Goal: Task Accomplishment & Management: Complete application form

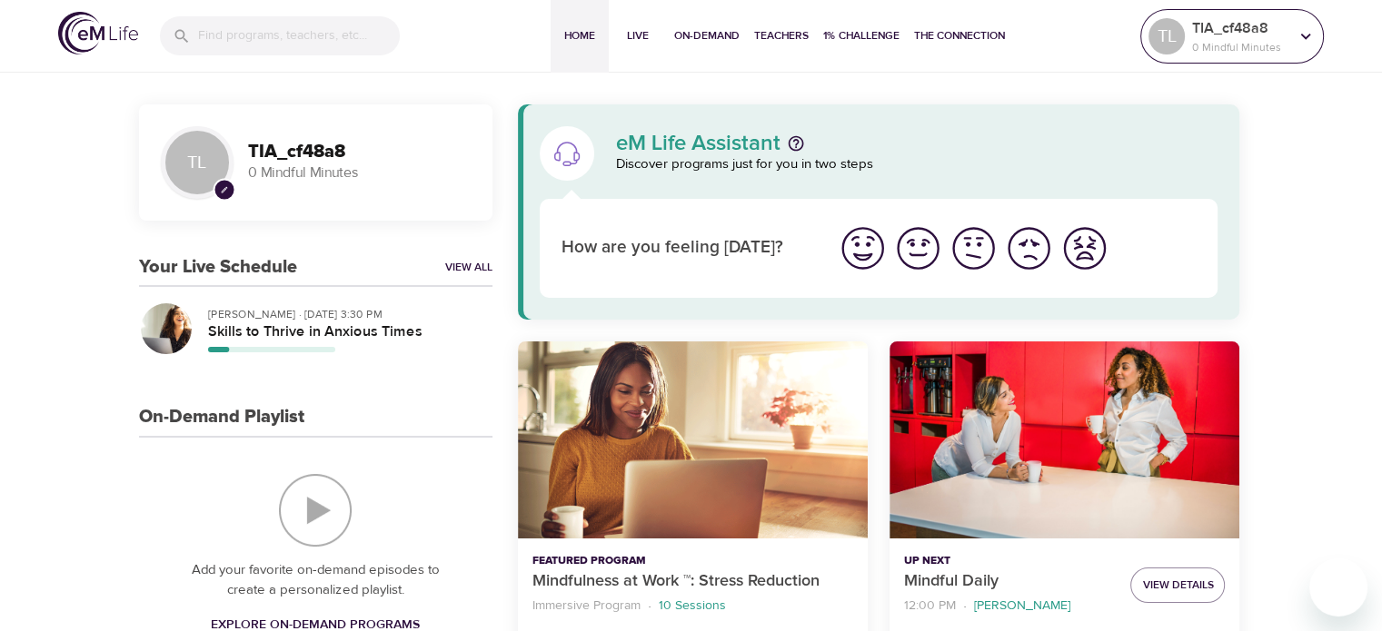
click at [1265, 43] on p "0 Mindful Minutes" at bounding box center [1240, 47] width 96 height 16
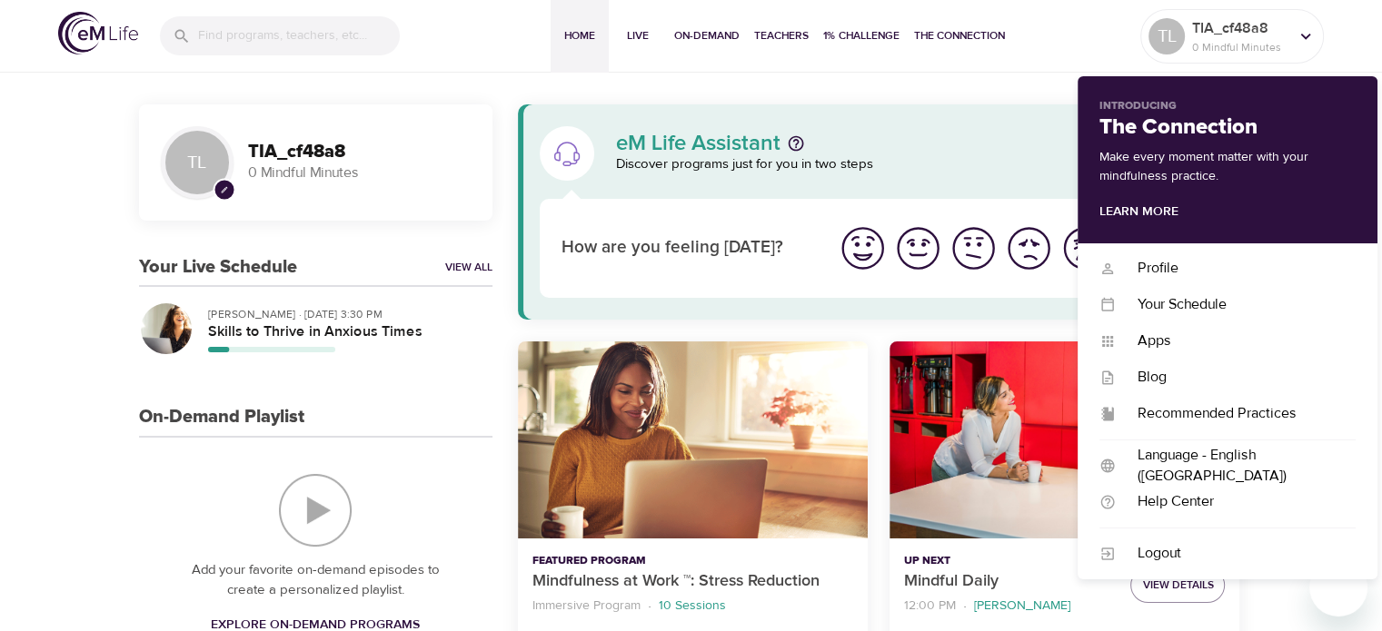
click at [816, 322] on div "eM Life Assistant Discover programs just for you in two steps How are you feeli…" at bounding box center [878, 446] width 751 height 685
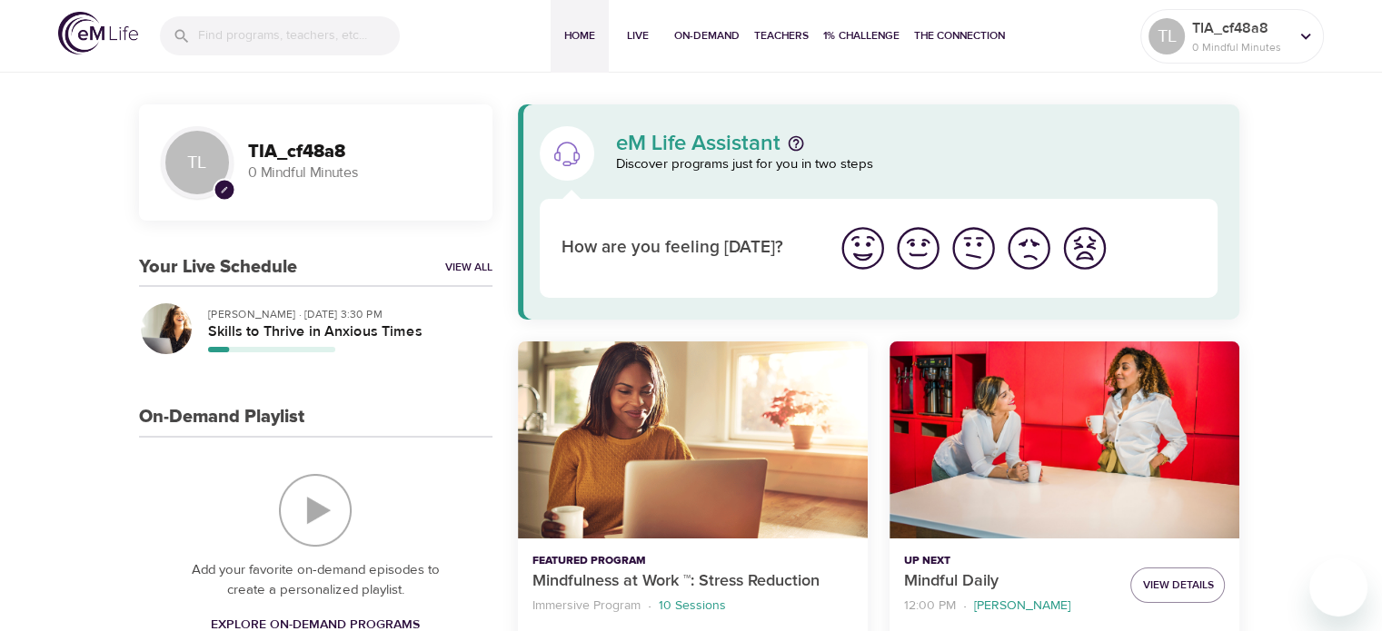
click at [971, 257] on img "I'm feeling ok" at bounding box center [973, 248] width 50 height 50
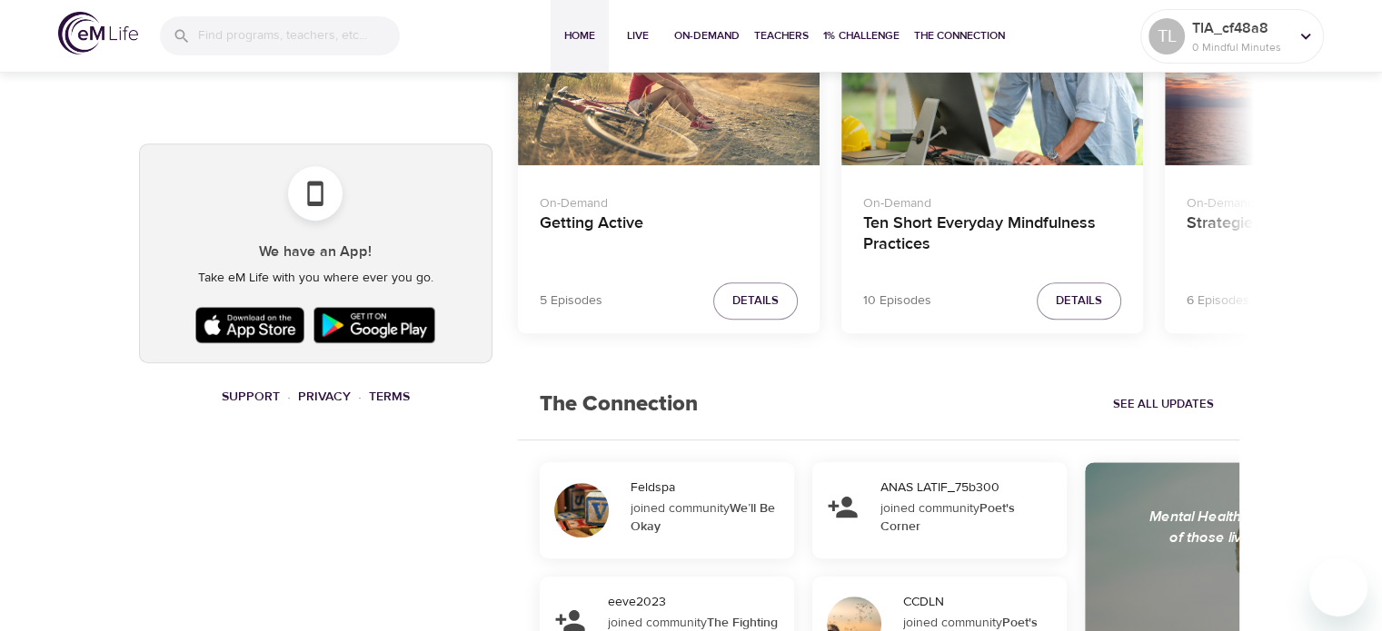
scroll to position [908, 0]
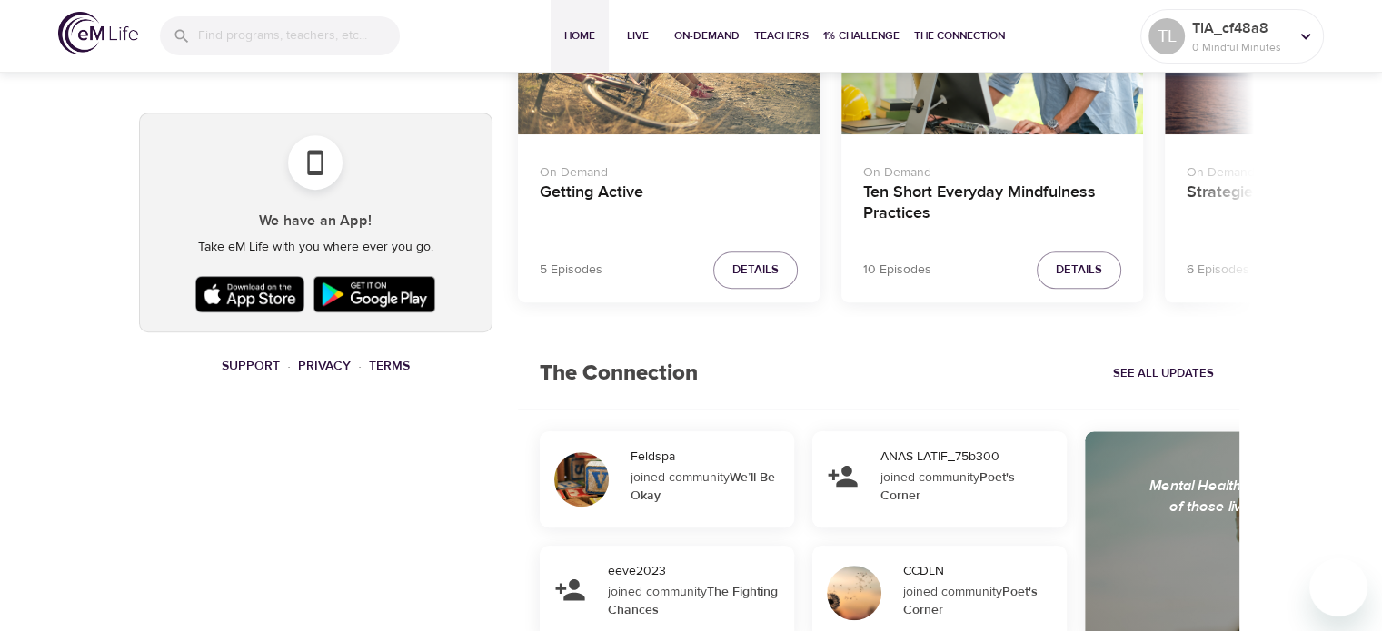
click at [283, 293] on img at bounding box center [250, 294] width 118 height 45
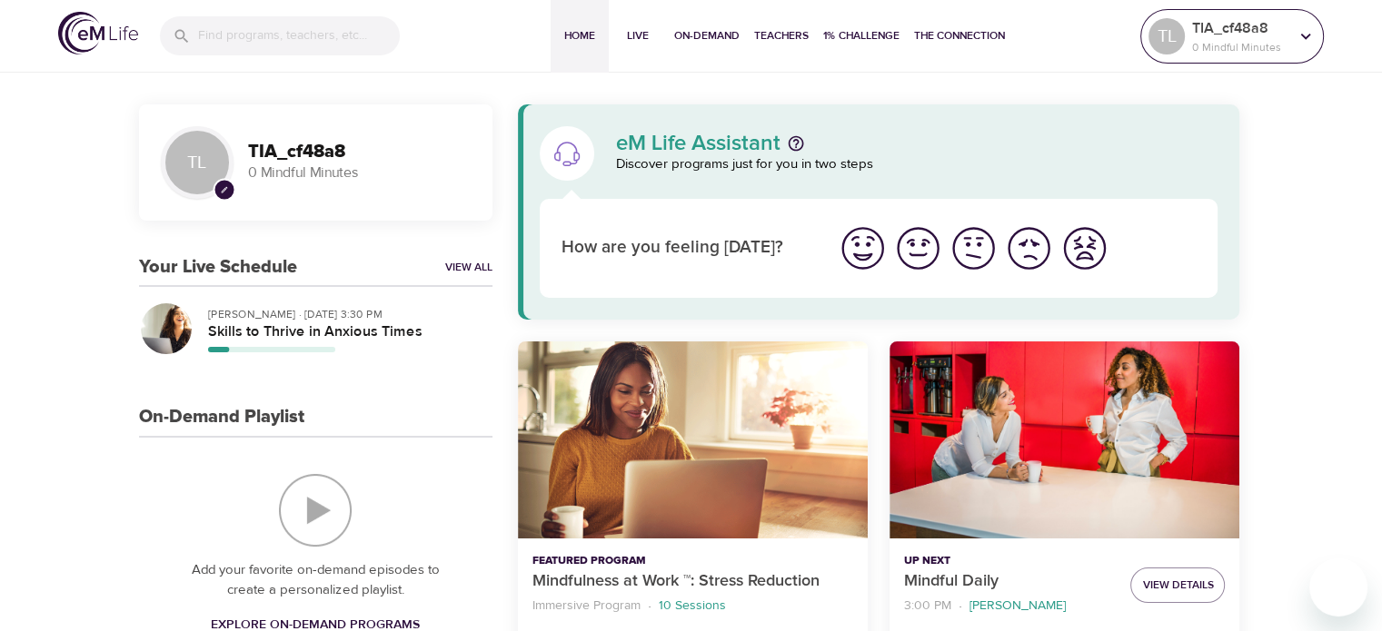
click at [1235, 40] on p "0 Mindful Minutes" at bounding box center [1240, 47] width 96 height 16
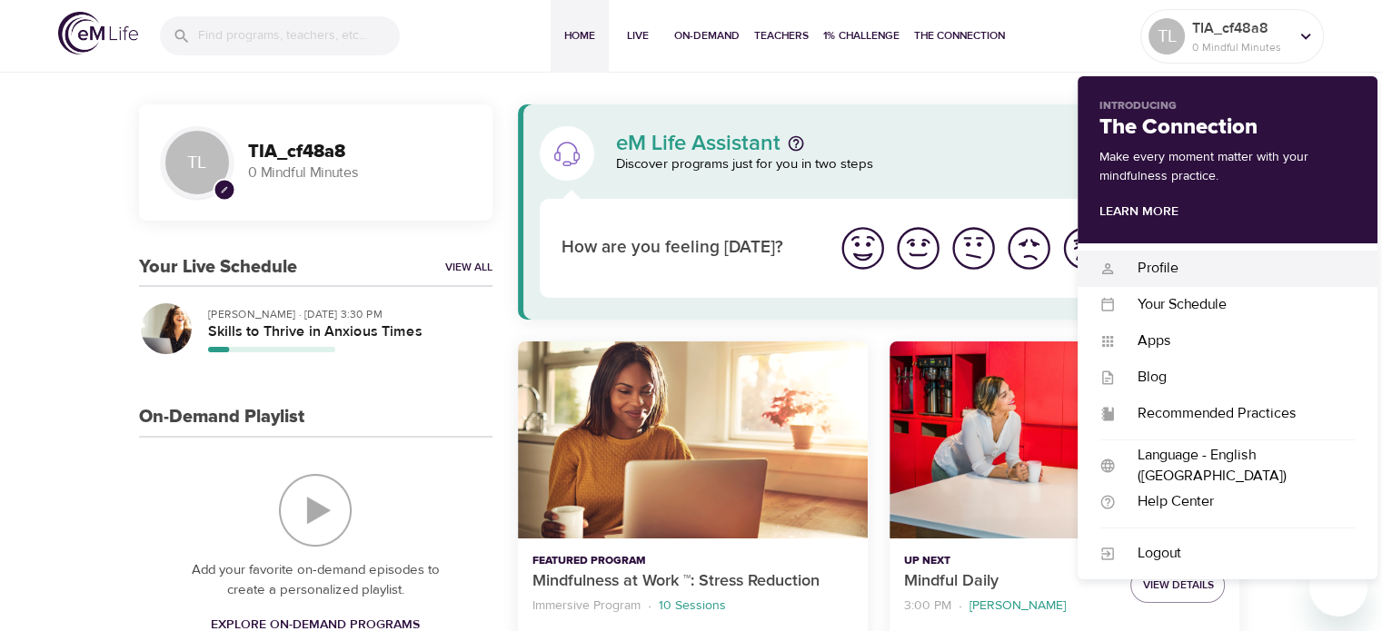
click at [1207, 261] on div "Profile" at bounding box center [1236, 268] width 240 height 21
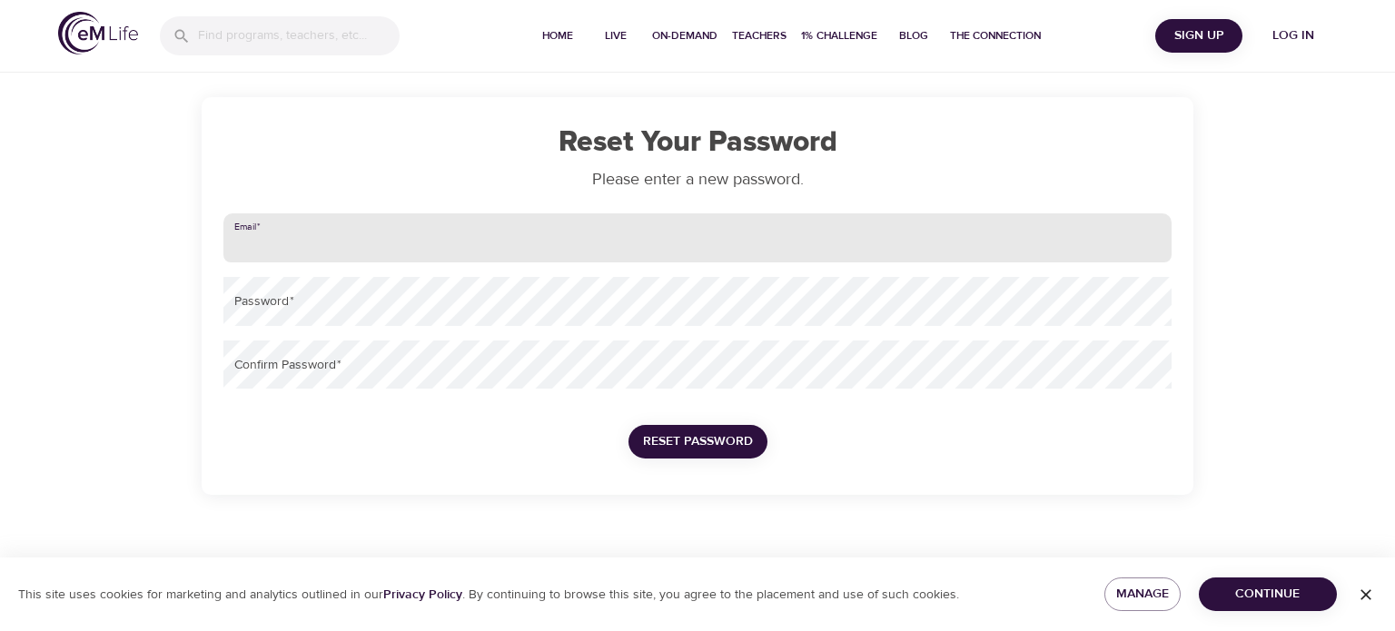
click at [386, 236] on input "email" at bounding box center [697, 237] width 948 height 49
type input "[EMAIL_ADDRESS][DOMAIN_NAME]"
click at [629, 425] on button "Reset Password" at bounding box center [698, 442] width 139 height 34
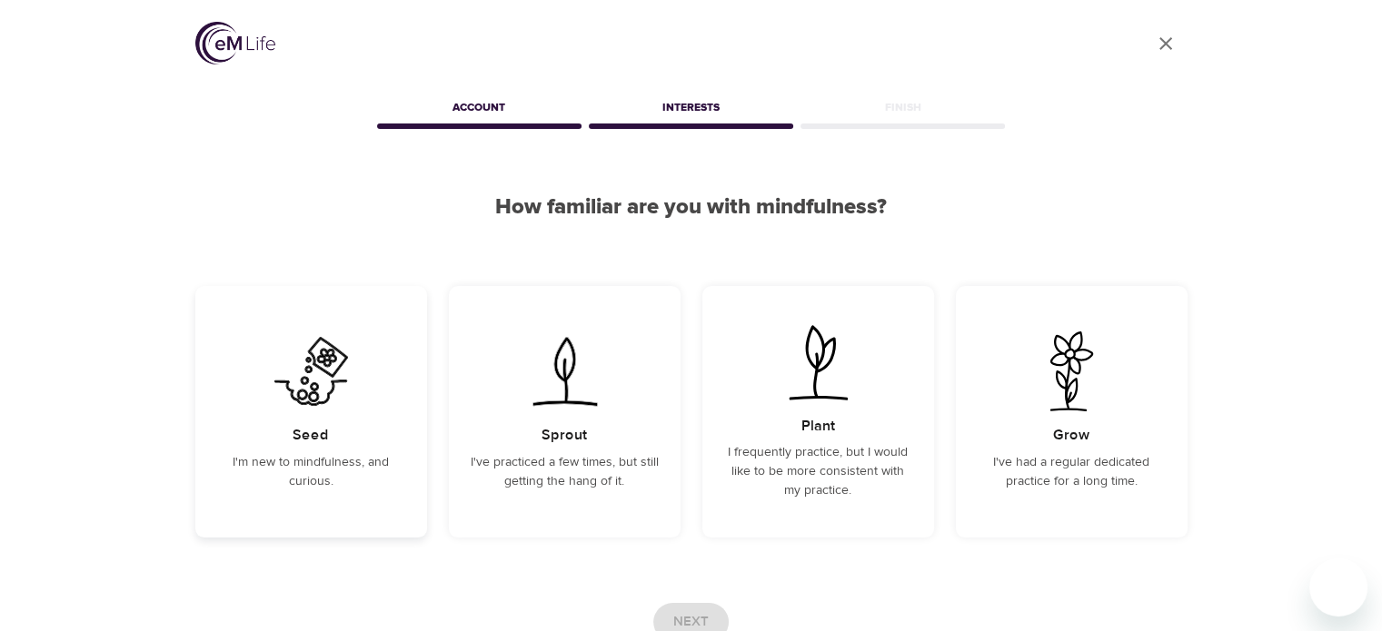
click at [366, 418] on div "Seed I'm new to mindfulness, and curious." at bounding box center [311, 412] width 232 height 252
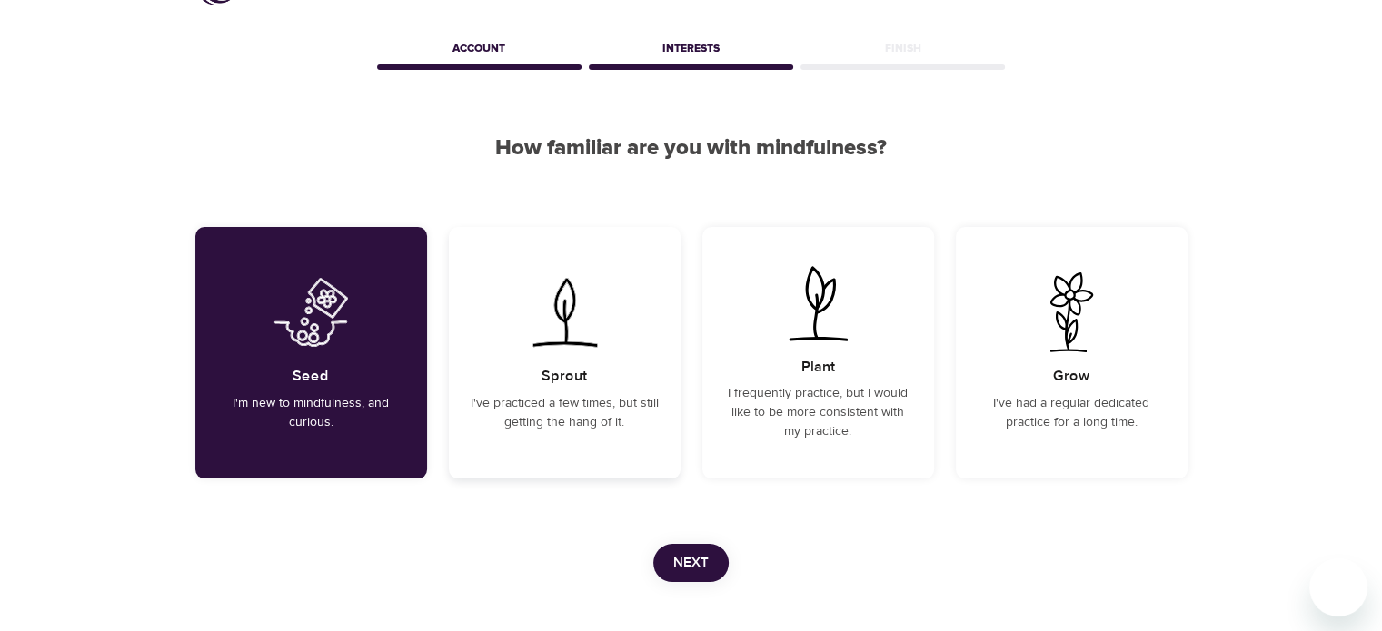
scroll to position [91, 0]
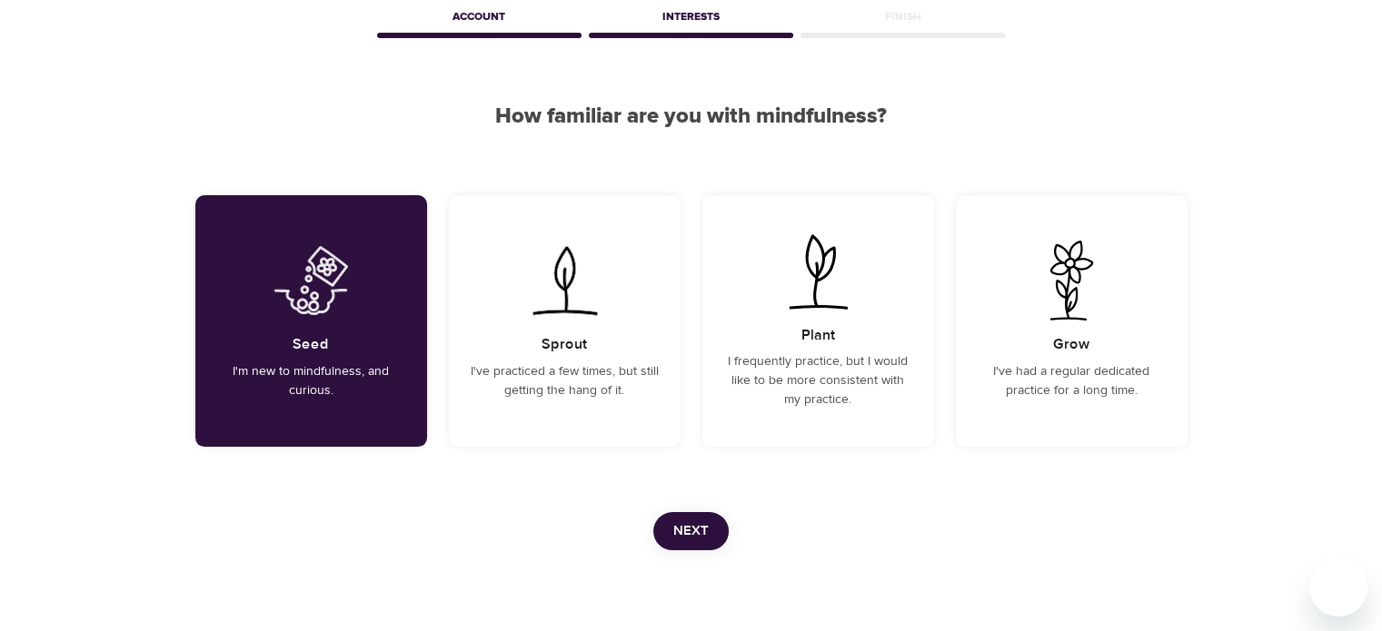
click at [711, 530] on button "Next" at bounding box center [690, 531] width 75 height 38
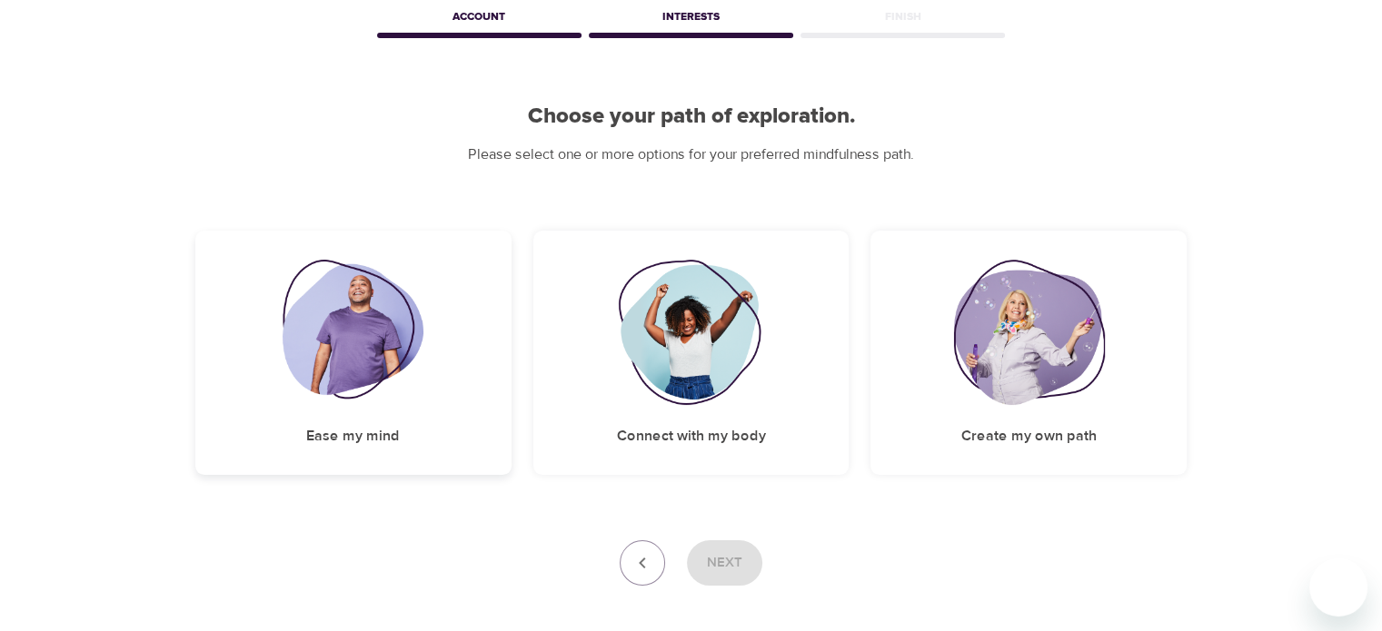
click at [411, 356] on img at bounding box center [353, 332] width 141 height 145
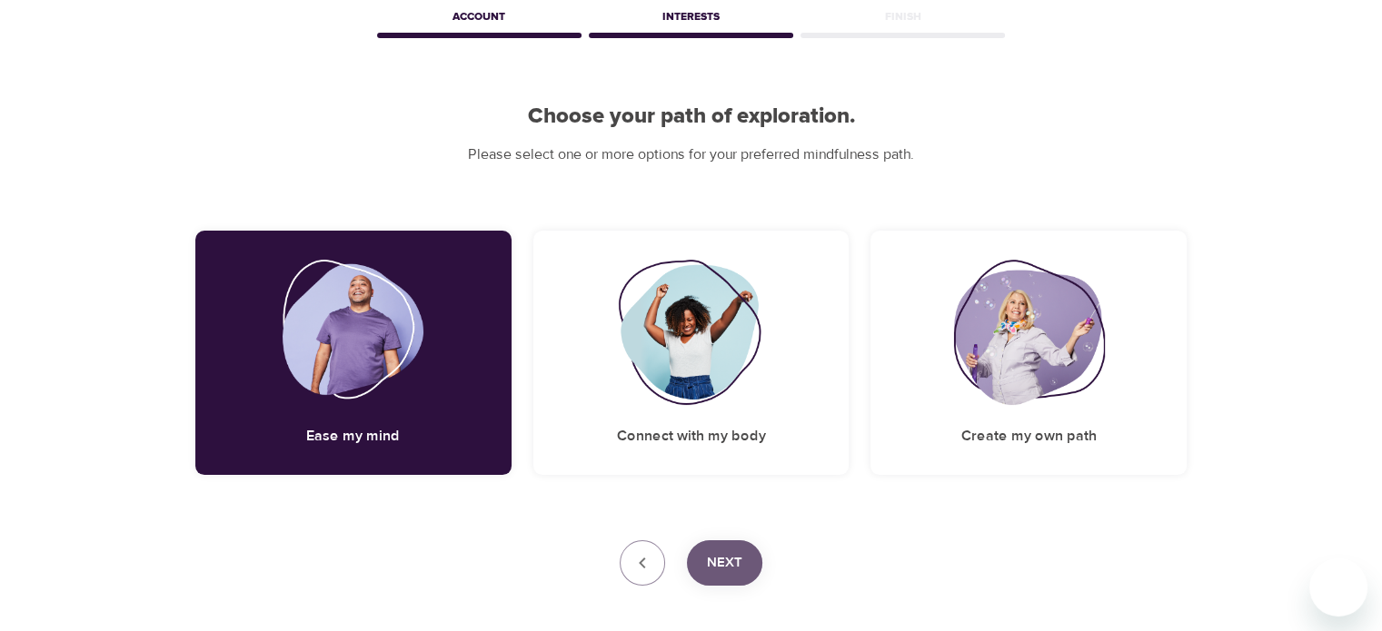
click at [734, 575] on button "Next" at bounding box center [724, 563] width 75 height 45
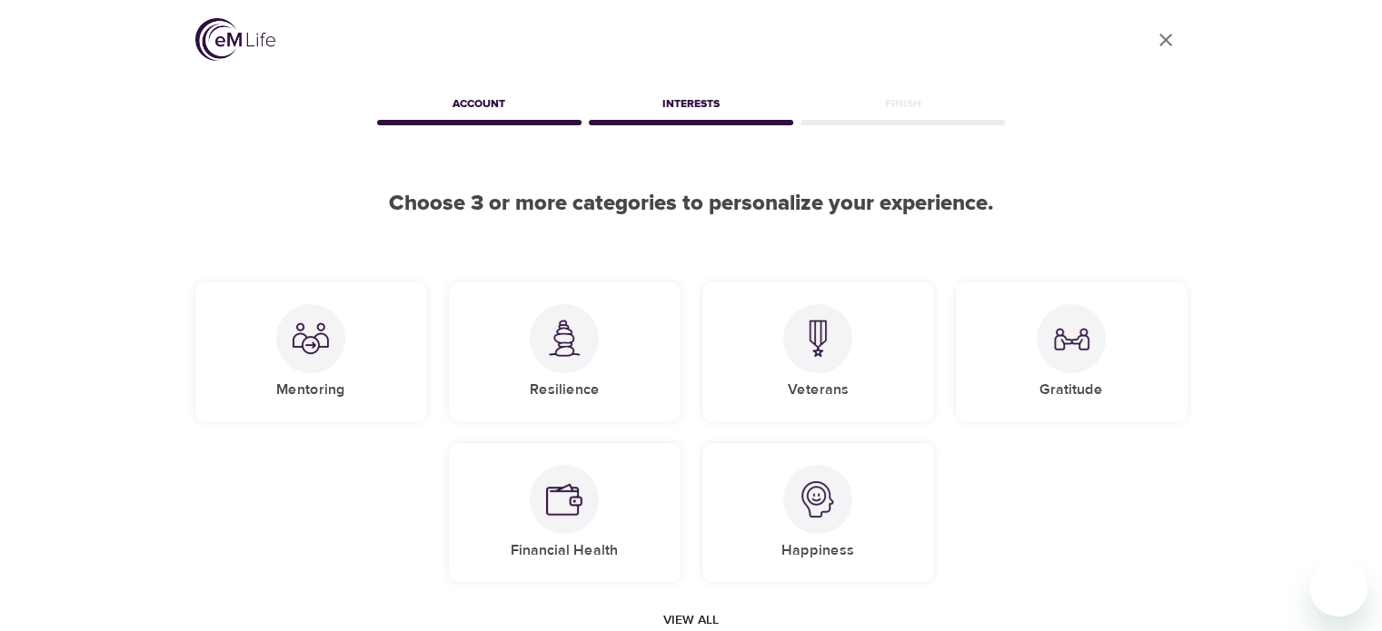
scroll to position [0, 0]
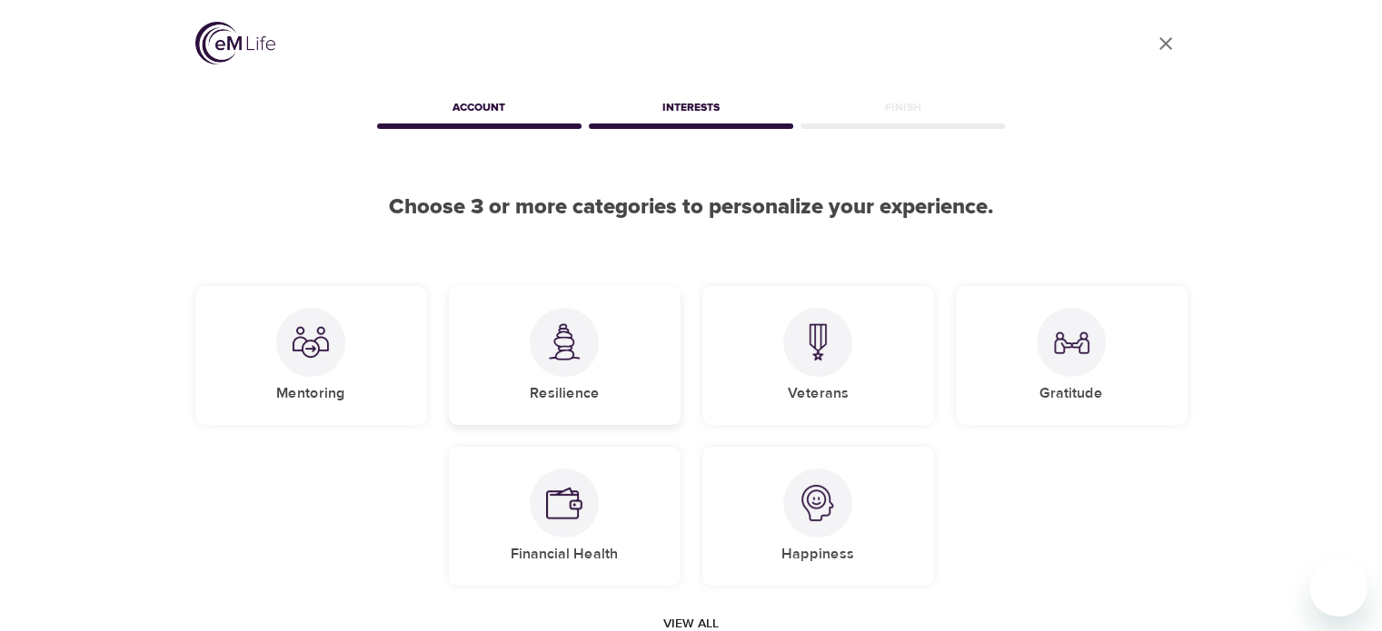
click at [567, 395] on h5 "Resilience" at bounding box center [565, 393] width 70 height 19
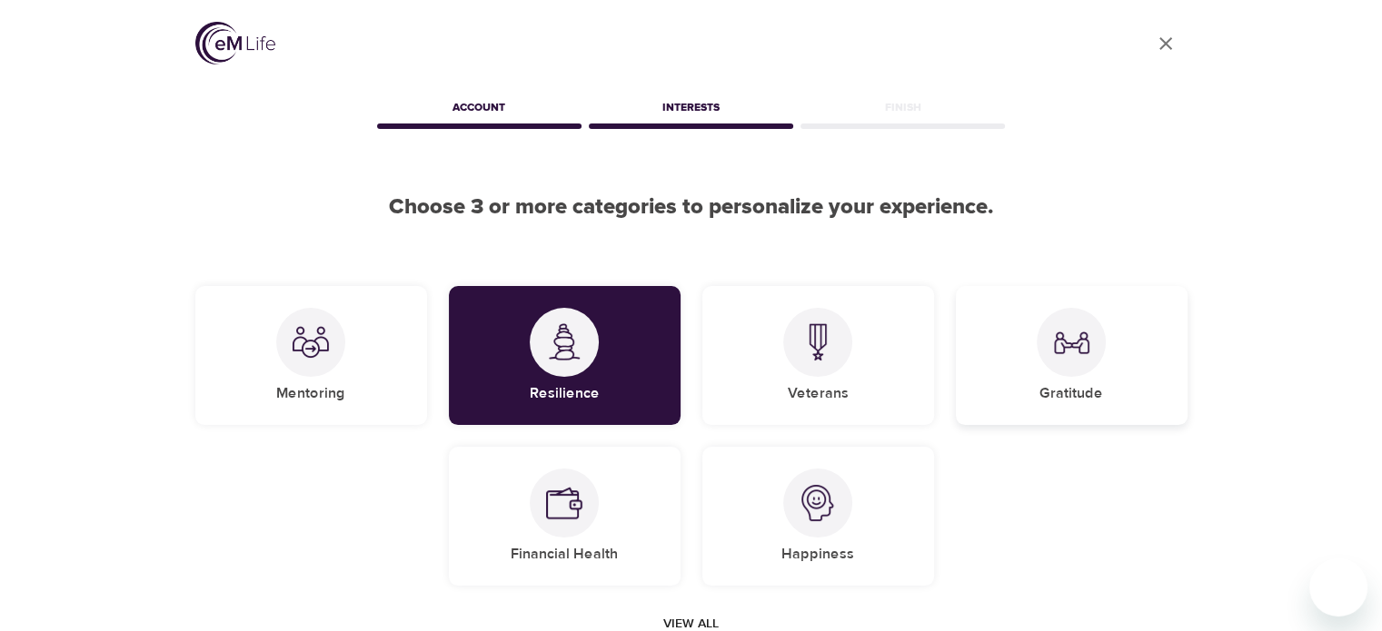
click at [1072, 395] on h5 "Gratitude" at bounding box center [1071, 393] width 64 height 19
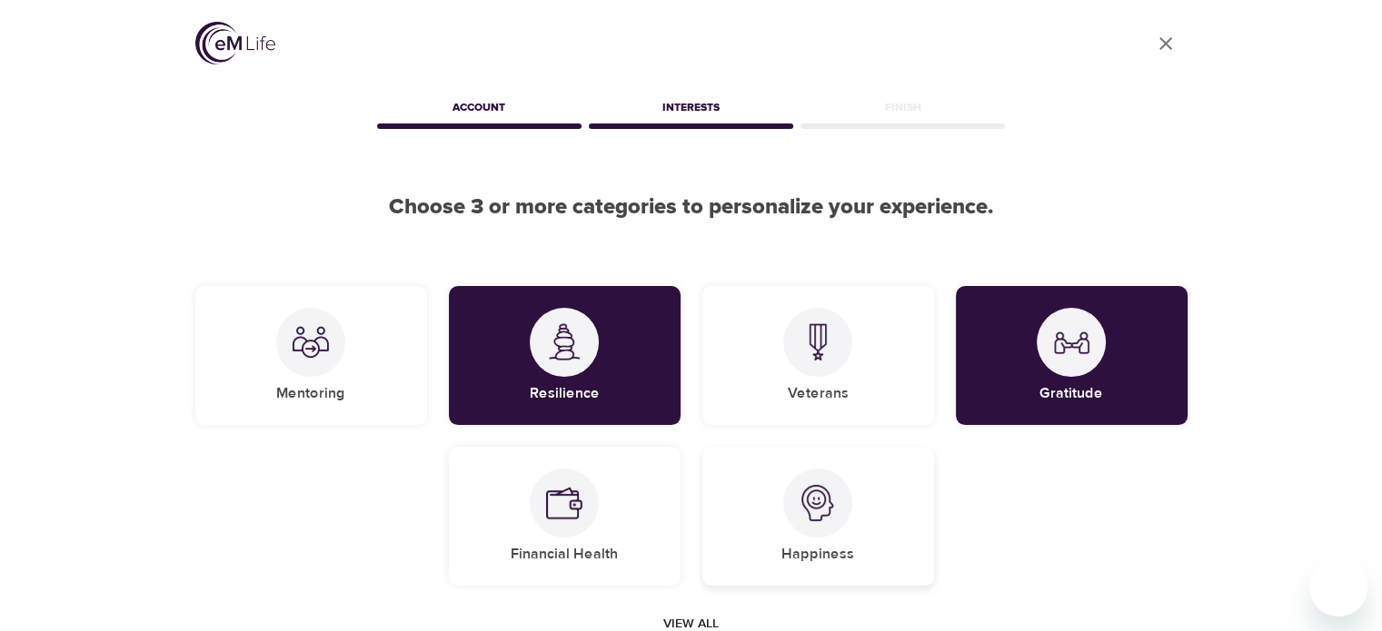
click at [807, 516] on img at bounding box center [817, 503] width 36 height 36
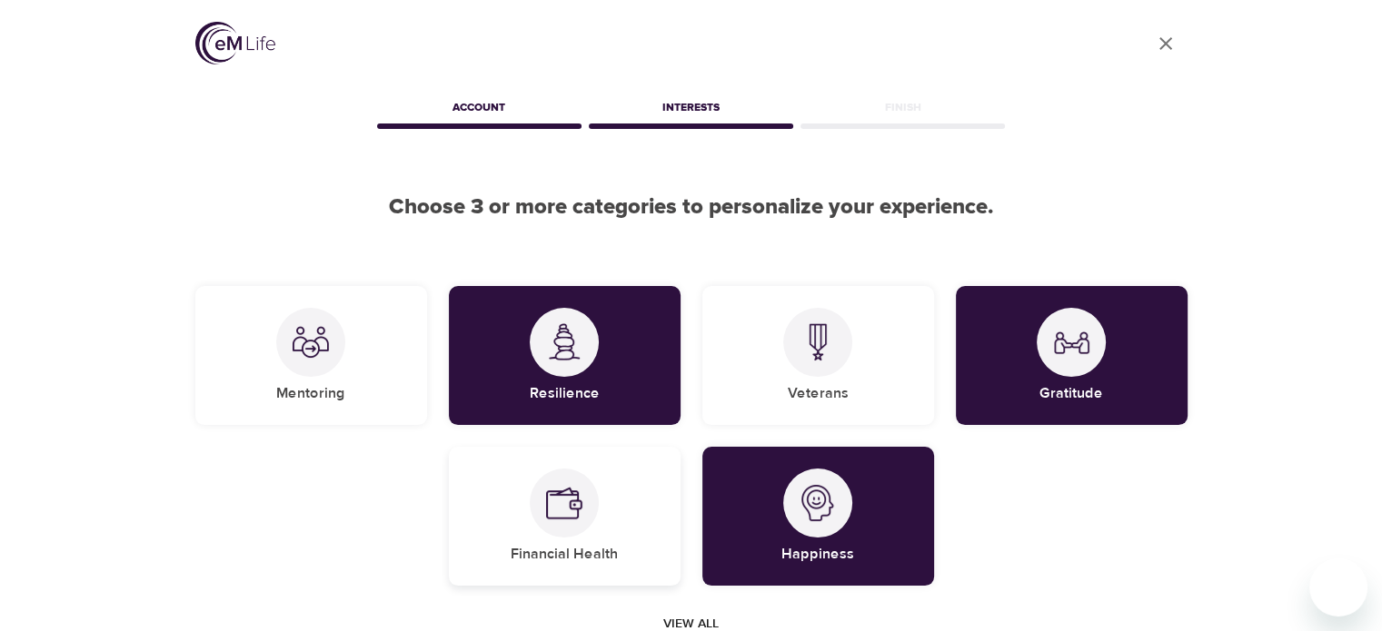
click at [640, 550] on div "Financial Health" at bounding box center [565, 516] width 232 height 139
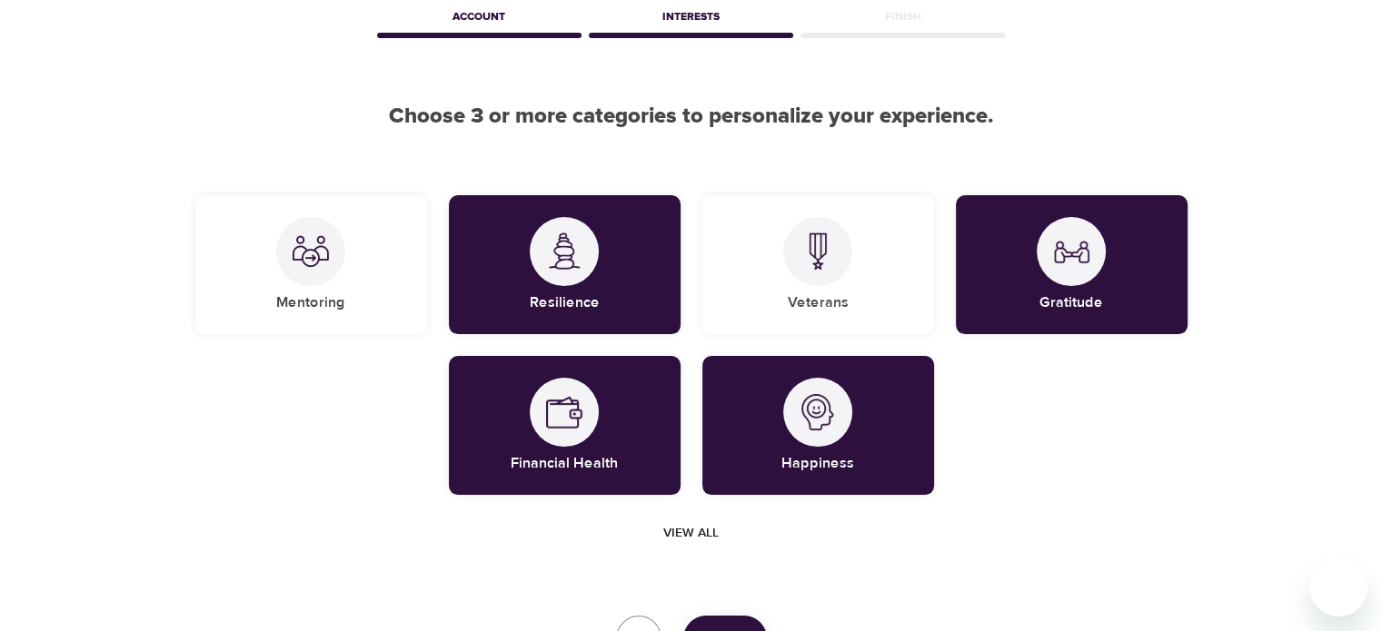
scroll to position [182, 0]
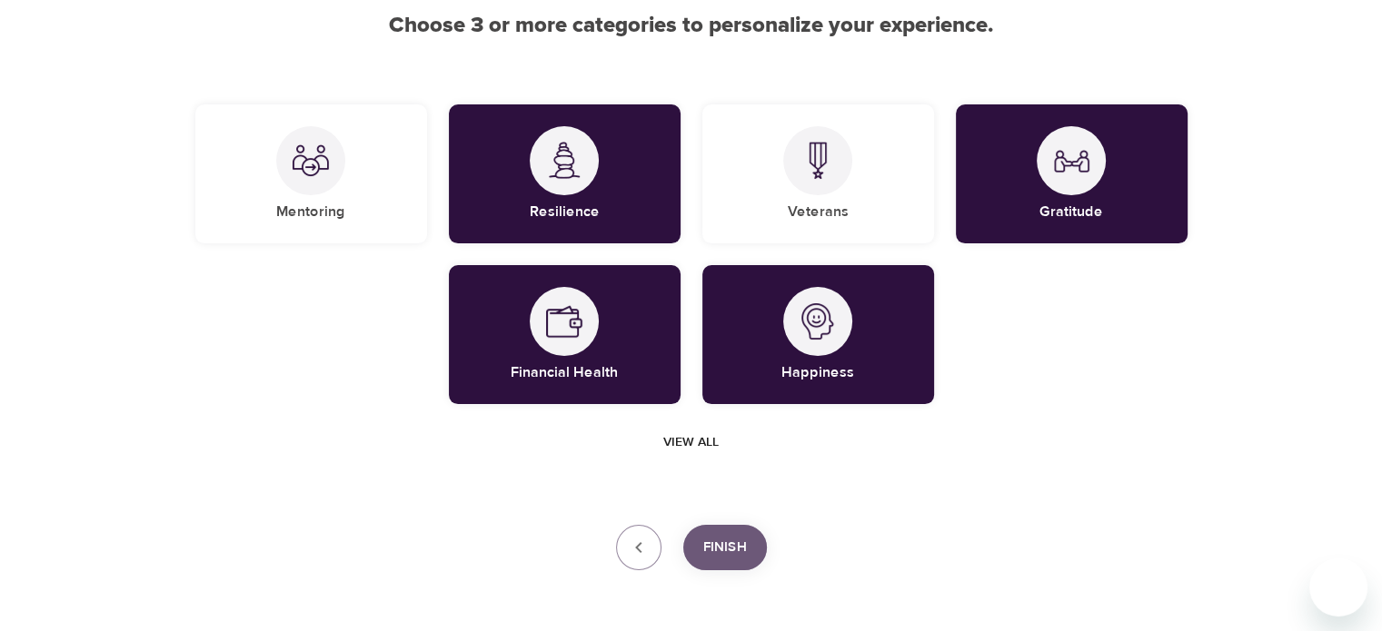
click at [722, 551] on span "Finish" at bounding box center [725, 548] width 44 height 24
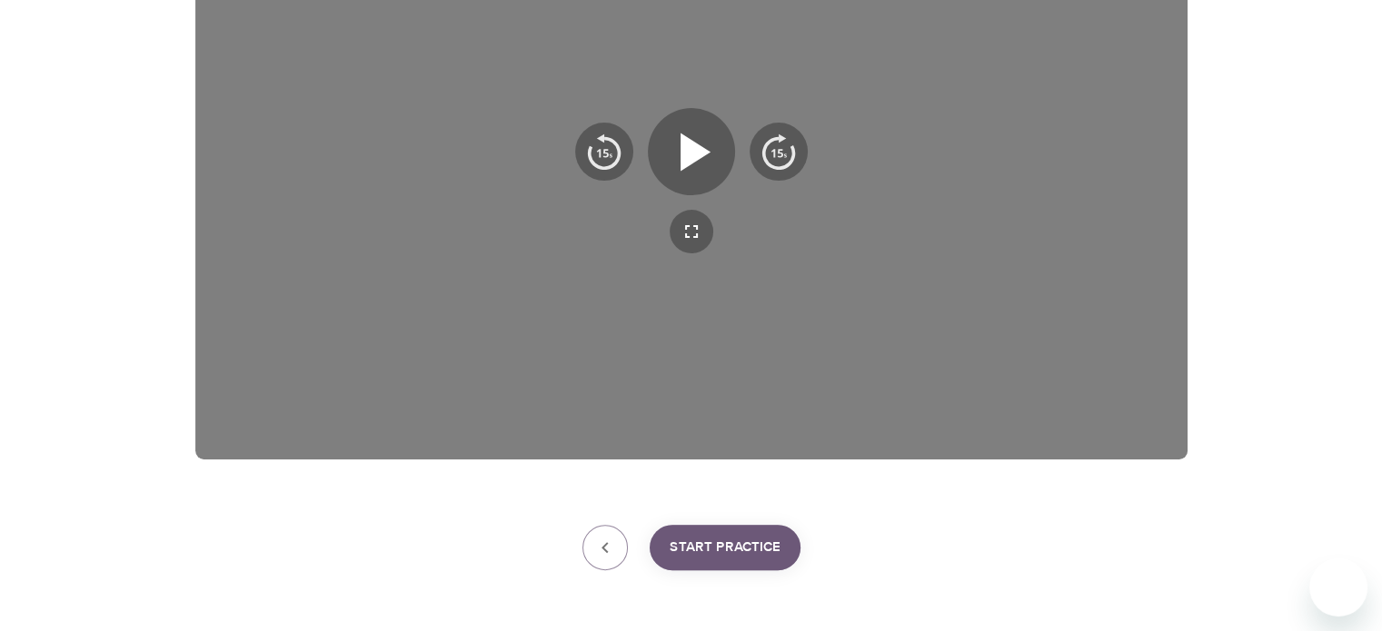
click at [785, 549] on button "Start Practice" at bounding box center [725, 547] width 151 height 45
